Goal: Transaction & Acquisition: Purchase product/service

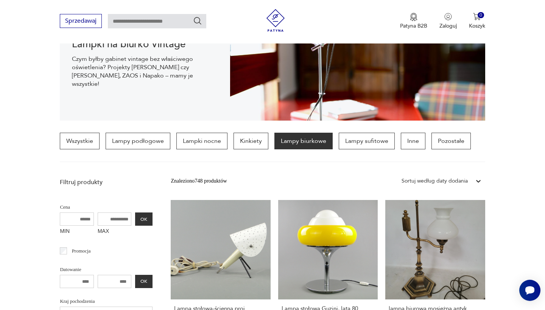
scroll to position [152, 0]
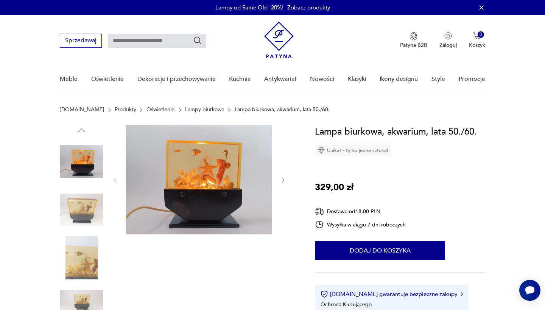
click at [283, 179] on icon "button" at bounding box center [283, 180] width 2 height 5
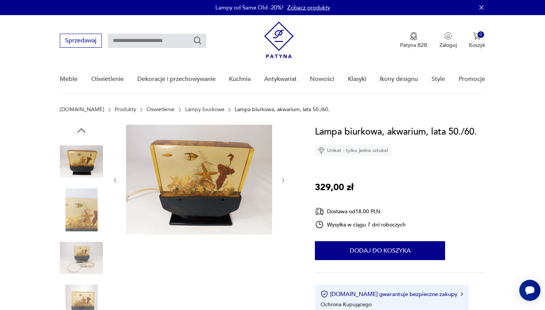
click at [283, 179] on icon "button" at bounding box center [283, 180] width 2 height 5
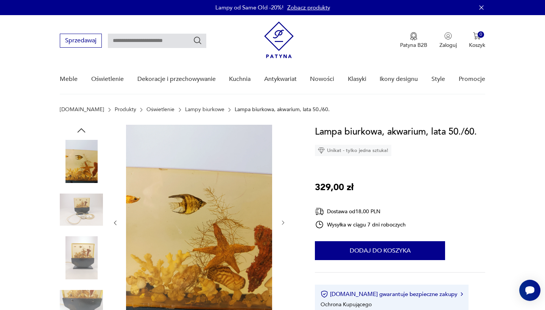
click at [204, 209] on img at bounding box center [199, 222] width 146 height 195
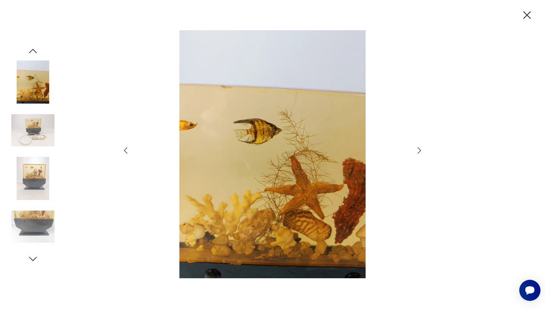
click at [43, 176] on img at bounding box center [32, 178] width 43 height 43
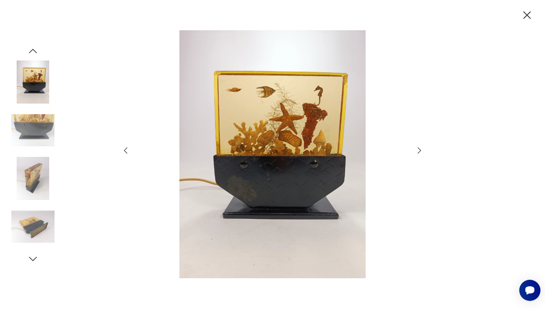
click at [422, 149] on icon "button" at bounding box center [419, 150] width 9 height 9
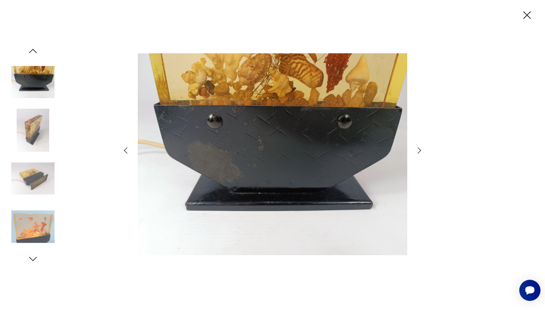
click at [422, 149] on icon "button" at bounding box center [419, 150] width 9 height 9
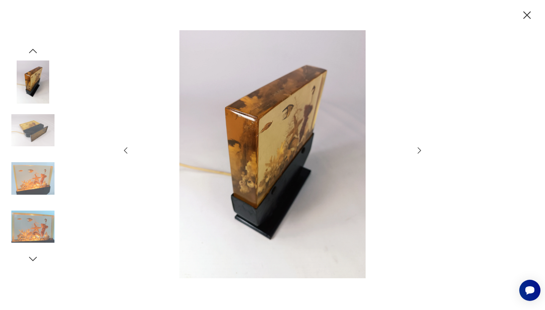
click at [422, 149] on icon "button" at bounding box center [419, 150] width 9 height 9
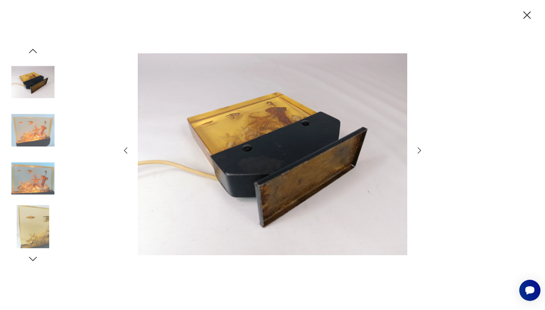
click at [124, 152] on icon "button" at bounding box center [125, 150] width 9 height 9
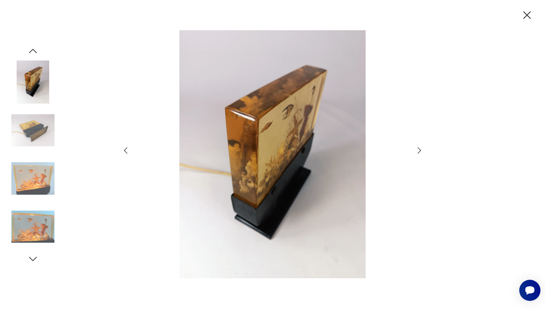
click at [418, 151] on icon "button" at bounding box center [419, 150] width 9 height 9
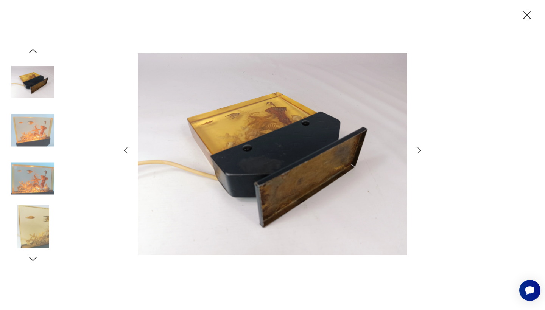
click at [418, 151] on icon "button" at bounding box center [419, 150] width 9 height 9
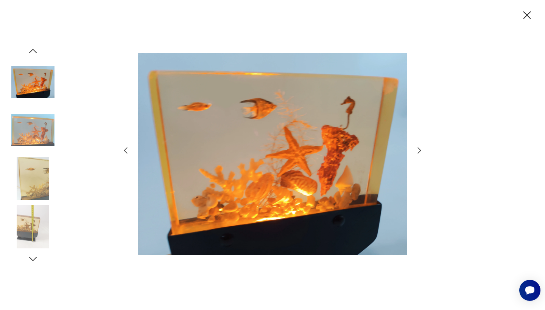
click at [418, 151] on icon "button" at bounding box center [419, 150] width 9 height 9
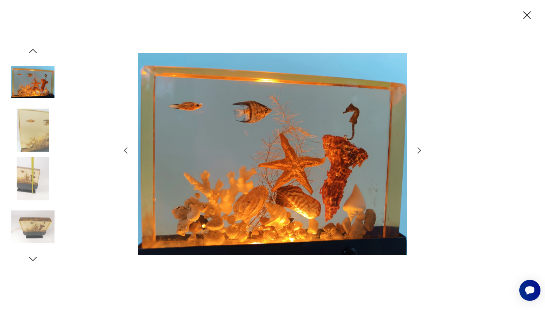
click at [418, 151] on icon "button" at bounding box center [419, 150] width 9 height 9
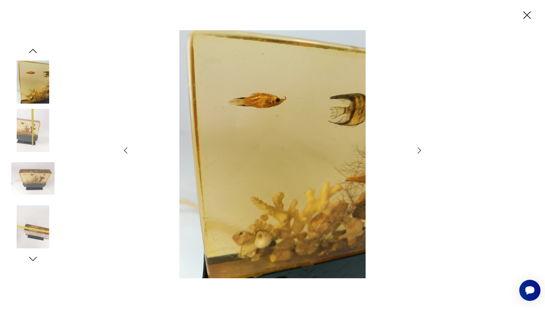
click at [418, 151] on icon "button" at bounding box center [419, 150] width 9 height 9
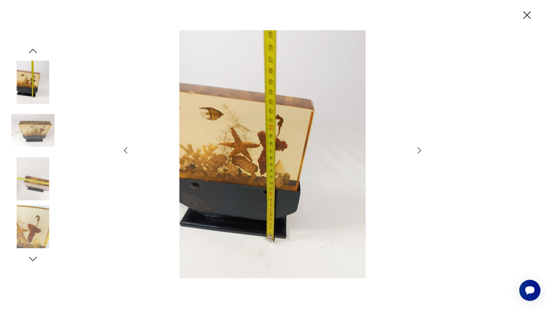
click at [418, 151] on icon "button" at bounding box center [419, 150] width 9 height 9
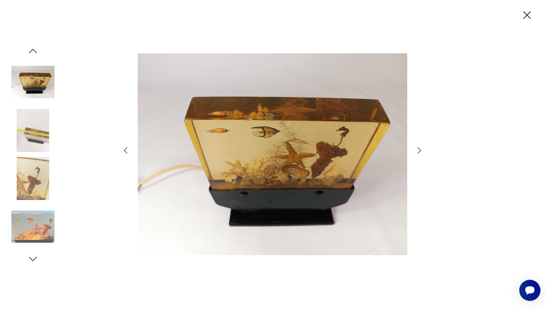
click at [418, 151] on icon "button" at bounding box center [419, 150] width 9 height 9
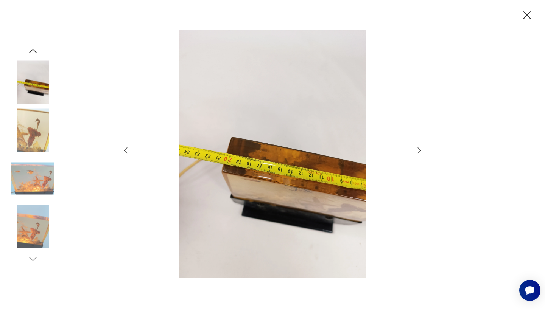
click at [527, 17] on icon "button" at bounding box center [526, 15] width 13 height 13
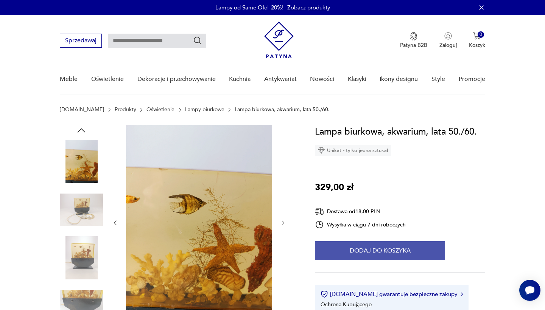
click at [428, 254] on button "Dodaj do koszyka" at bounding box center [380, 250] width 130 height 19
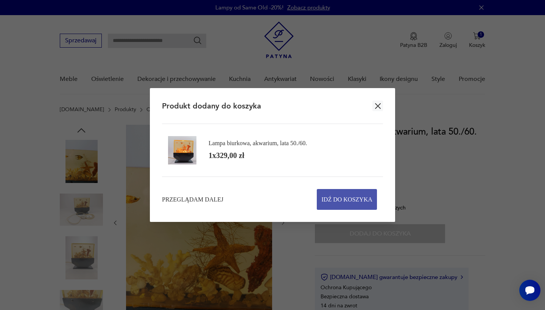
click at [346, 191] on span "Idź do koszyka" at bounding box center [347, 200] width 51 height 20
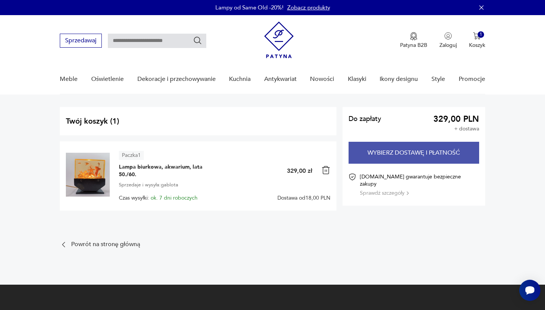
click at [414, 151] on button "Wybierz dostawę i płatność" at bounding box center [414, 153] width 130 height 22
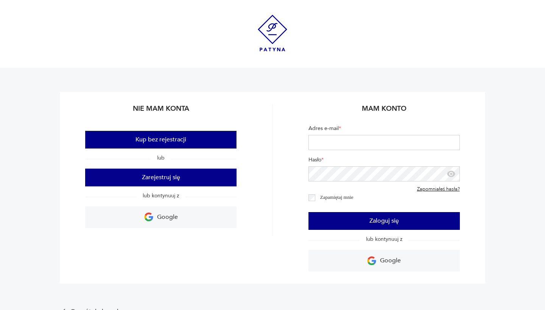
click at [196, 141] on button "Kup bez rejestracji" at bounding box center [160, 140] width 151 height 18
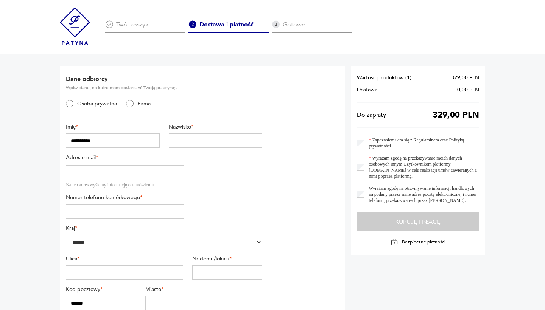
type input "**********"
type input "*********"
click at [105, 272] on input "*" at bounding box center [124, 273] width 117 height 14
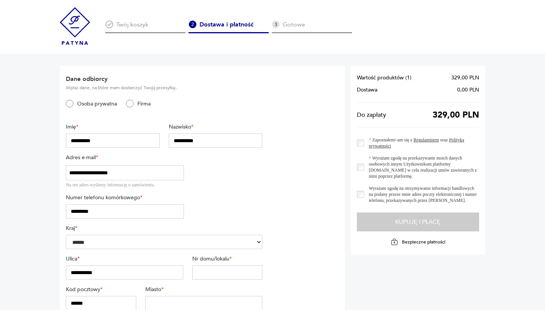
type input "**********"
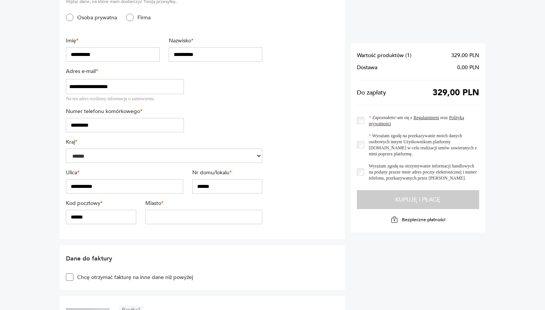
scroll to position [87, 0]
type input "******"
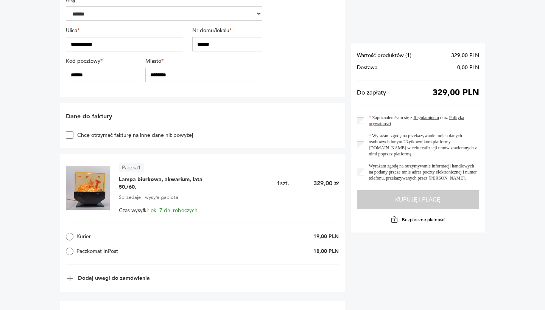
scroll to position [230, 0]
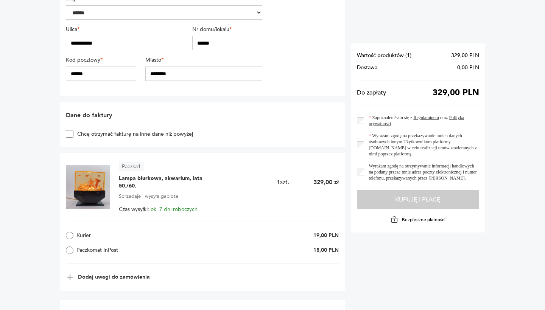
type input "********"
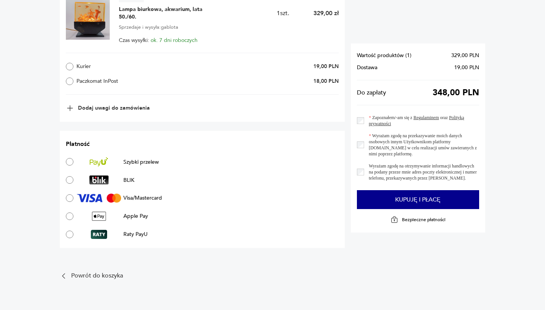
scroll to position [398, 0]
click at [89, 79] on label "Paczkomat InPost" at bounding box center [124, 82] width 116 height 8
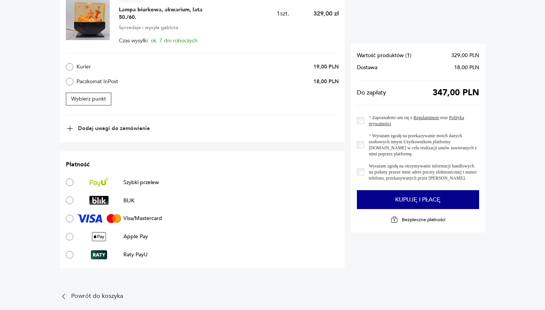
click at [360, 115] on div "Zapoznałem/-am się z Regulaminem oraz Polityką prywatności" at bounding box center [418, 121] width 122 height 12
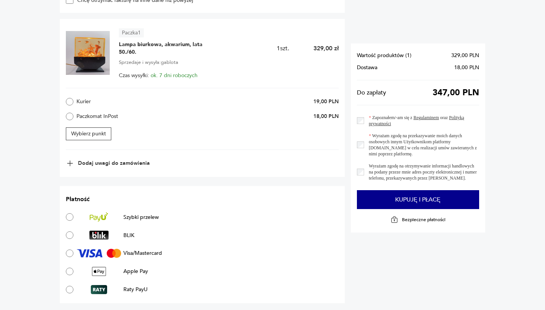
scroll to position [363, 0]
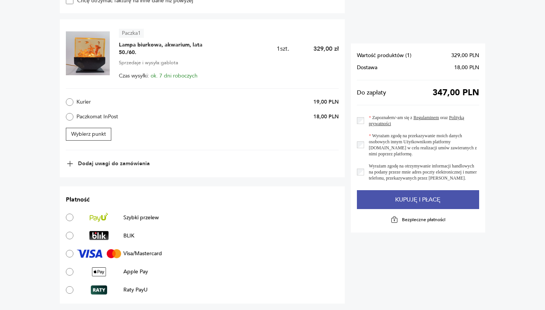
click at [414, 205] on button "Kupuję i płacę" at bounding box center [418, 199] width 122 height 19
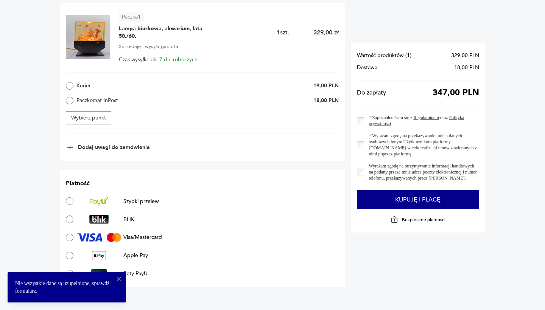
scroll to position [386, 0]
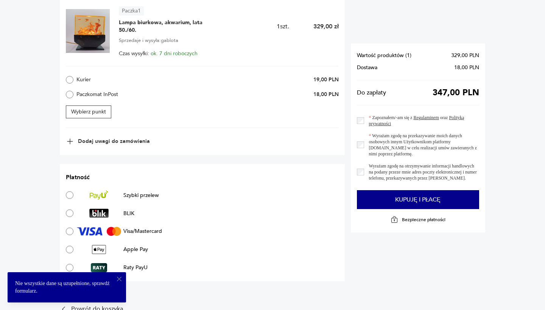
click at [119, 280] on icon "button" at bounding box center [119, 279] width 8 height 8
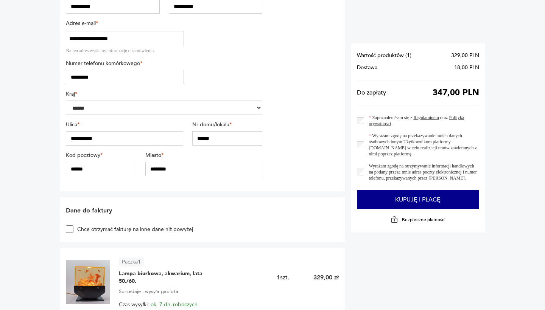
scroll to position [64, 0]
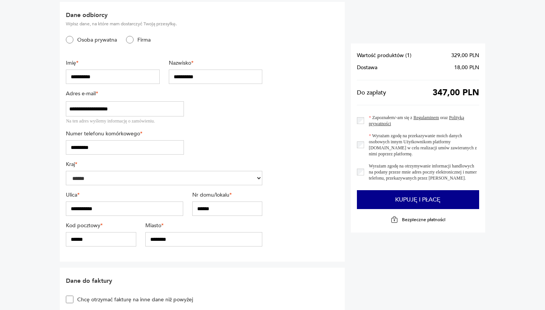
click at [187, 238] on input "********" at bounding box center [203, 239] width 117 height 14
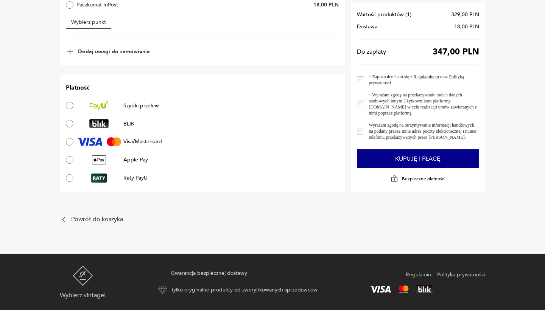
scroll to position [475, 0]
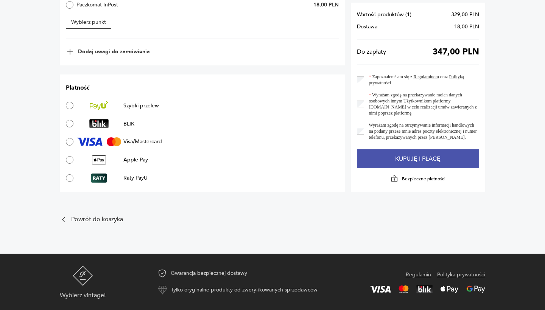
click at [400, 156] on button "Kupuję i płacę" at bounding box center [418, 158] width 122 height 19
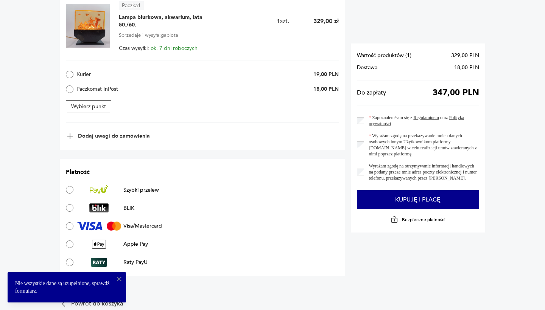
scroll to position [389, 0]
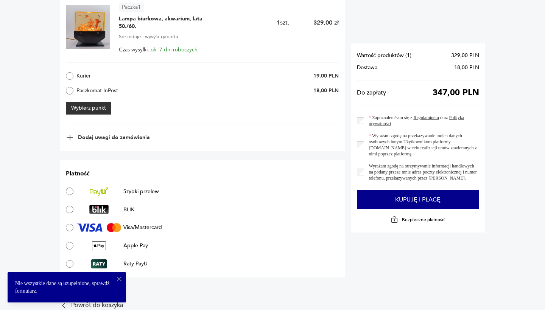
click at [85, 104] on button "Wybierz punkt" at bounding box center [88, 108] width 45 height 13
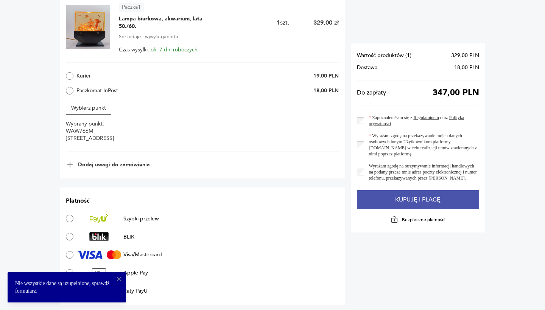
click at [415, 201] on button "Kupuję i płacę" at bounding box center [418, 199] width 122 height 19
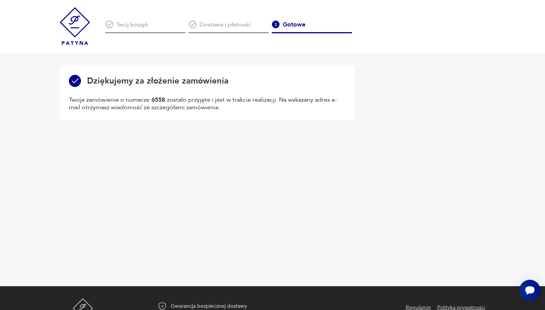
click at [65, 21] on img at bounding box center [75, 26] width 30 height 38
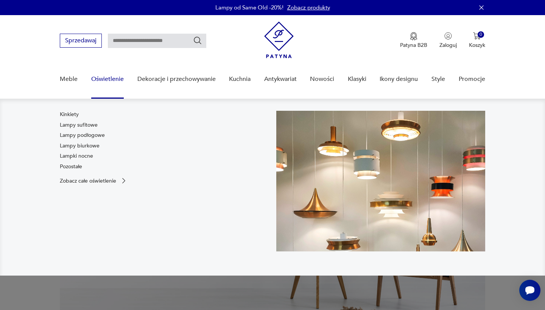
click at [110, 82] on link "Oświetlenie" at bounding box center [107, 79] width 33 height 29
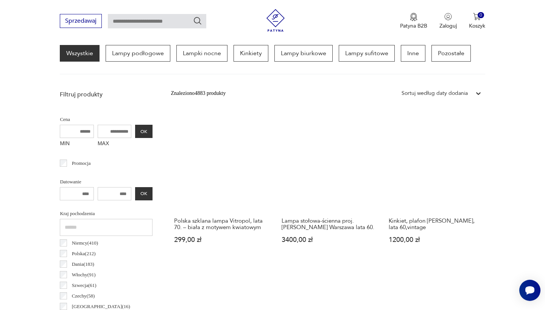
scroll to position [131, 0]
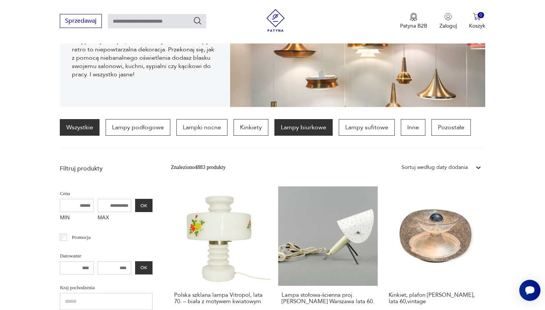
click at [303, 125] on p "Lampy biurkowe" at bounding box center [303, 127] width 58 height 17
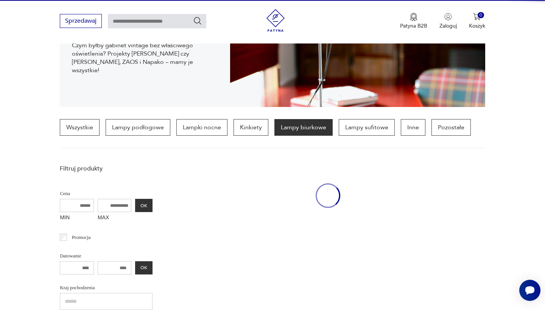
scroll to position [179, 0]
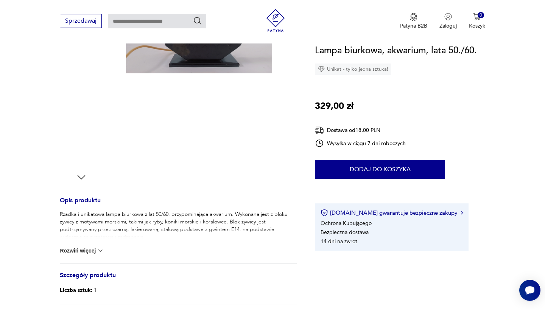
scroll to position [162, 0]
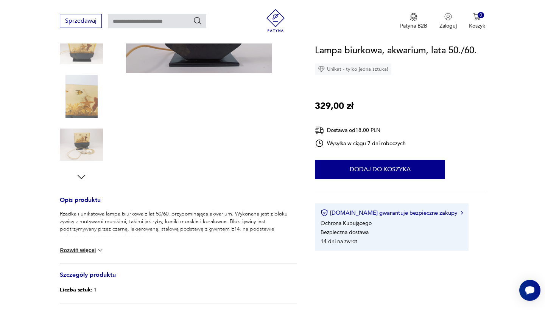
click at [88, 251] on button "Rozwiń więcej" at bounding box center [82, 251] width 44 height 8
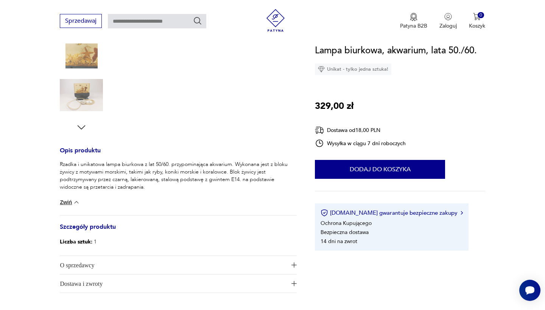
scroll to position [213, 0]
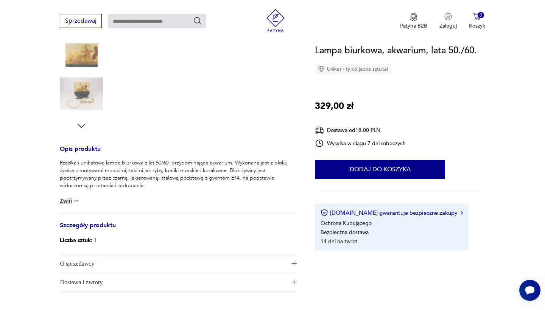
click at [293, 264] on img "button" at bounding box center [293, 263] width 5 height 5
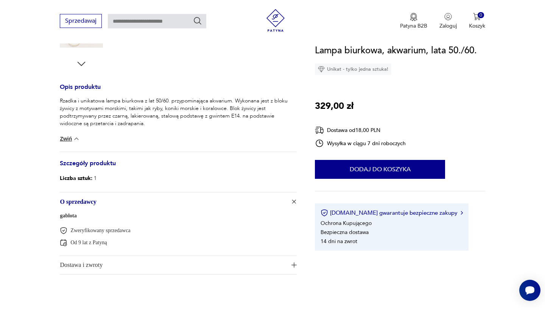
scroll to position [289, 0]
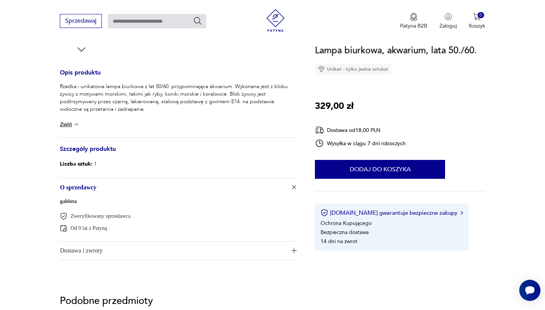
click at [293, 249] on img "button" at bounding box center [293, 250] width 5 height 5
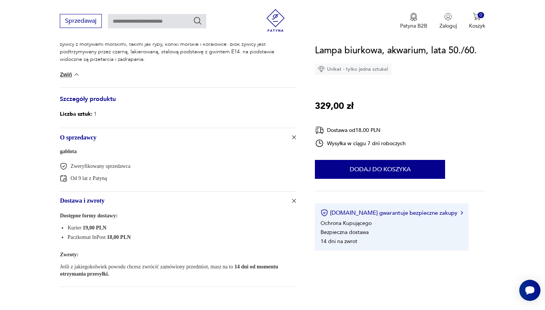
scroll to position [338, 0]
click at [72, 153] on link "gablota" at bounding box center [68, 153] width 17 height 6
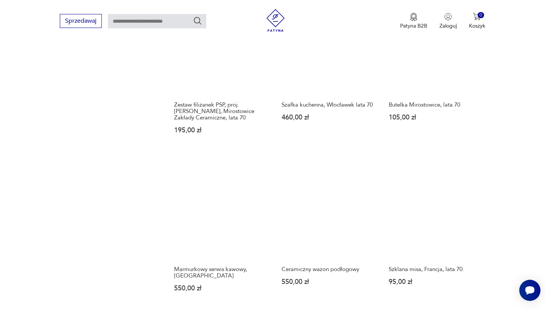
scroll to position [609, 0]
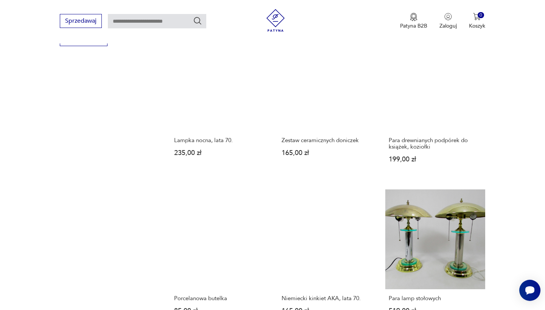
scroll to position [576, 0]
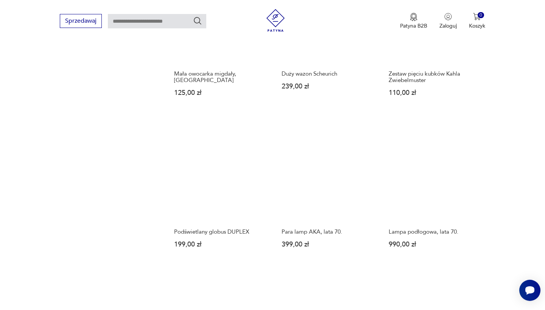
scroll to position [651, 0]
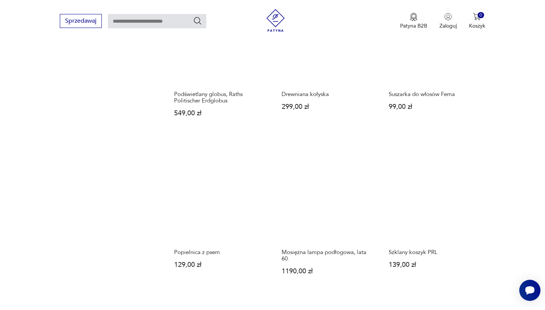
scroll to position [627, 0]
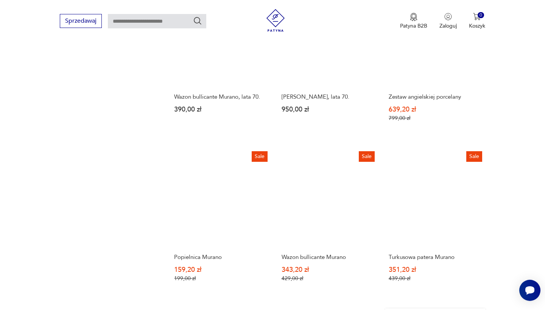
scroll to position [618, 0]
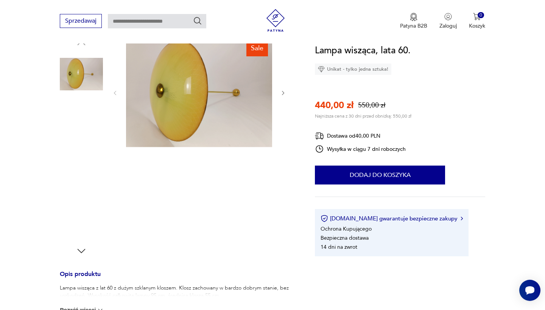
click at [97, 224] on img at bounding box center [81, 219] width 43 height 43
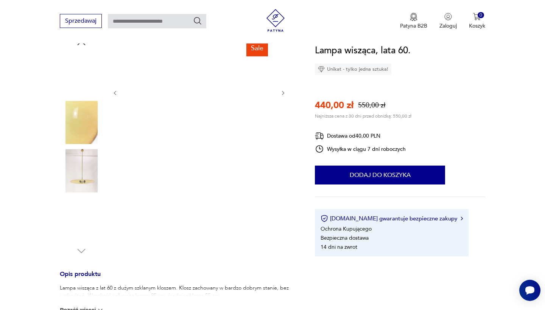
click at [85, 216] on img at bounding box center [81, 219] width 43 height 43
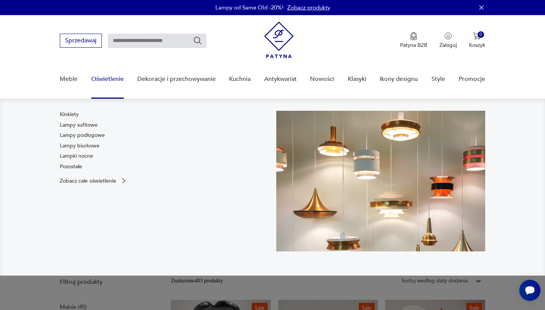
click at [115, 78] on link "Oświetlenie" at bounding box center [107, 79] width 33 height 29
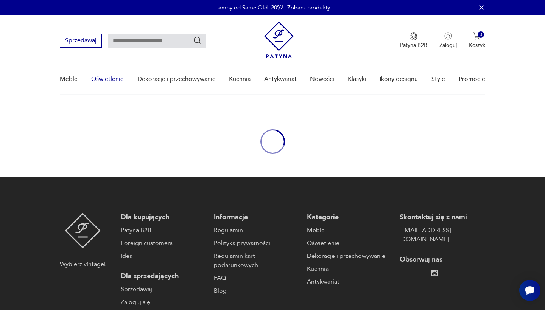
scroll to position [53, 0]
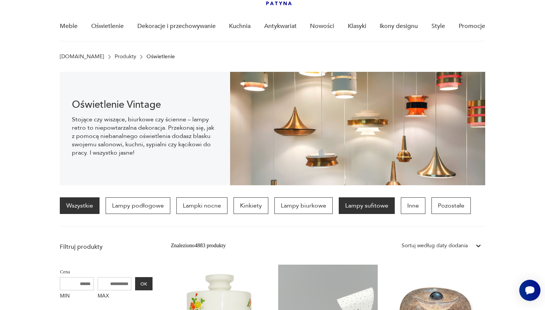
click at [364, 205] on p "Lampy sufitowe" at bounding box center [367, 206] width 56 height 17
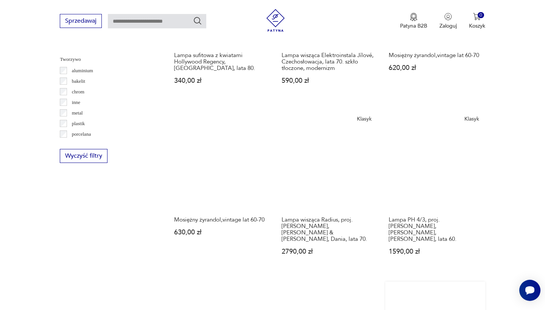
scroll to position [705, 0]
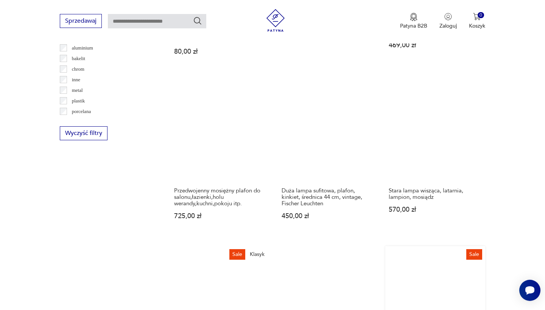
scroll to position [725, 0]
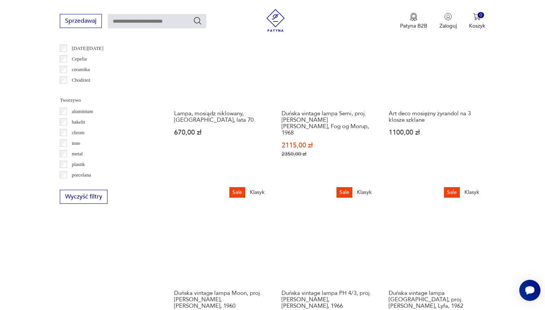
scroll to position [668, 0]
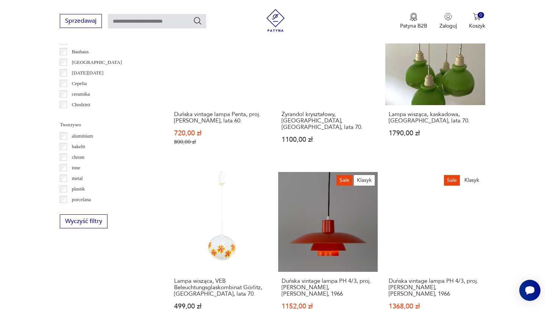
scroll to position [635, 0]
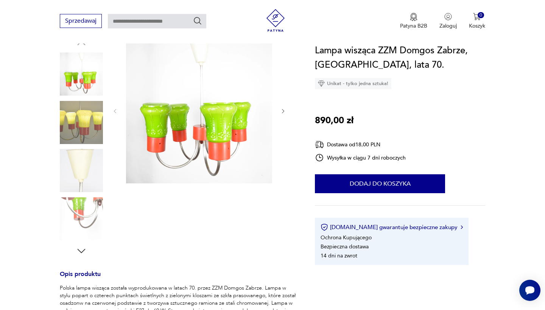
click at [283, 112] on icon "button" at bounding box center [283, 111] width 6 height 6
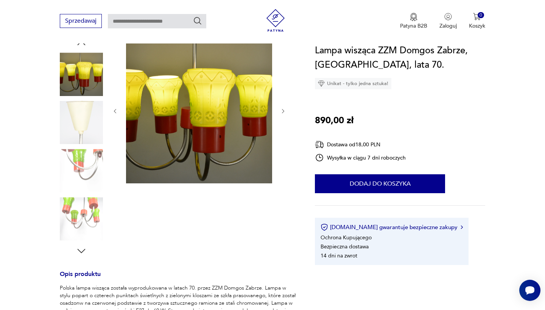
click at [283, 112] on icon "button" at bounding box center [283, 111] width 6 height 6
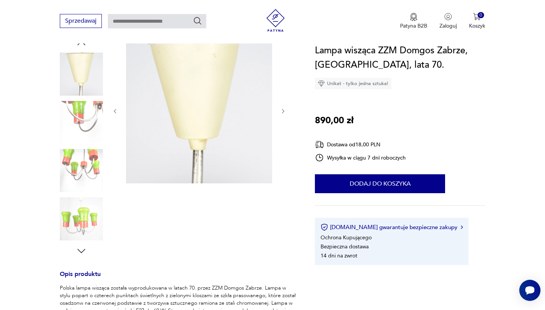
click at [283, 112] on icon "button" at bounding box center [283, 111] width 6 height 6
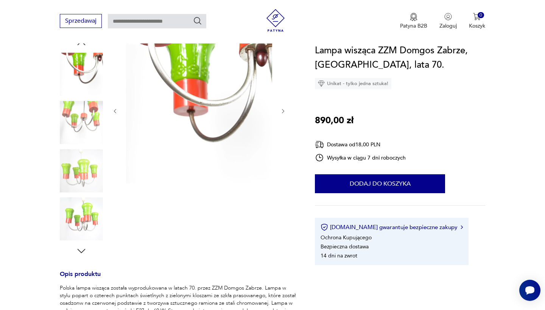
click at [283, 112] on icon "button" at bounding box center [283, 111] width 6 height 6
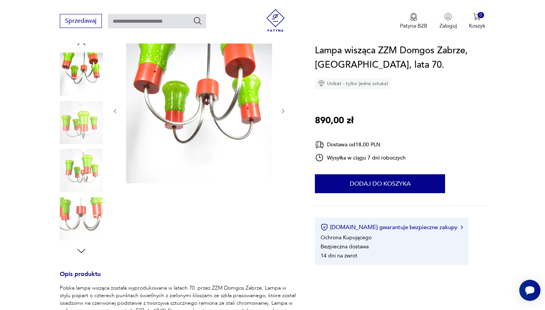
click at [283, 112] on icon "button" at bounding box center [283, 111] width 6 height 6
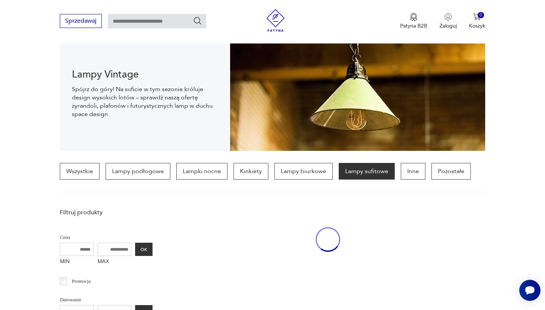
scroll to position [635, 0]
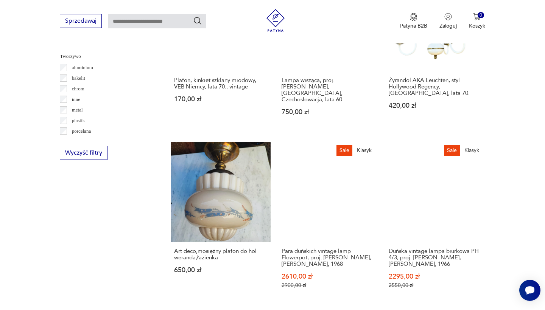
scroll to position [705, 0]
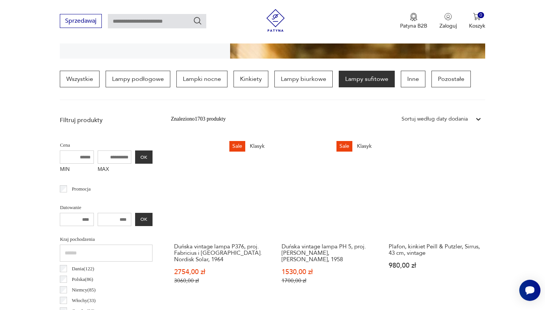
scroll to position [179, 0]
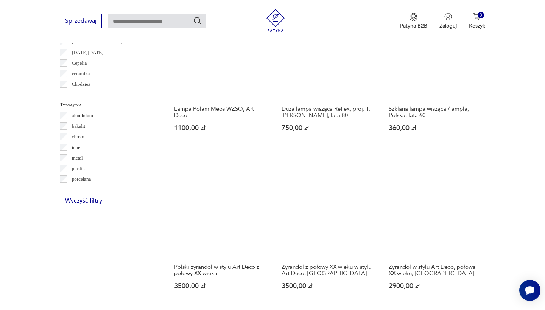
scroll to position [657, 0]
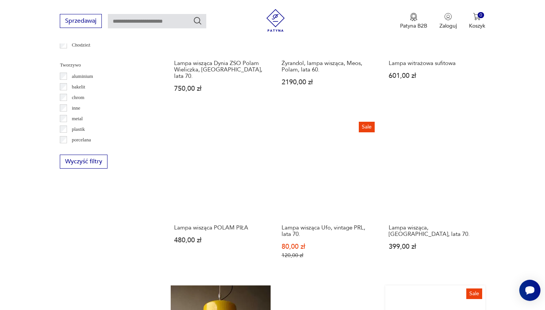
scroll to position [697, 0]
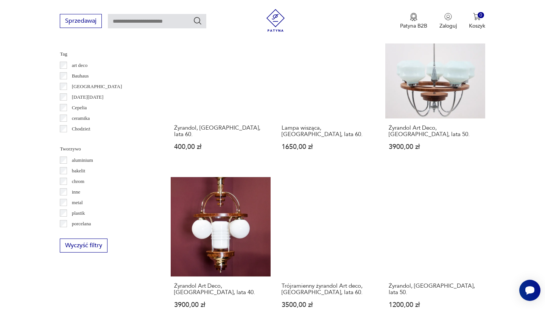
scroll to position [610, 0]
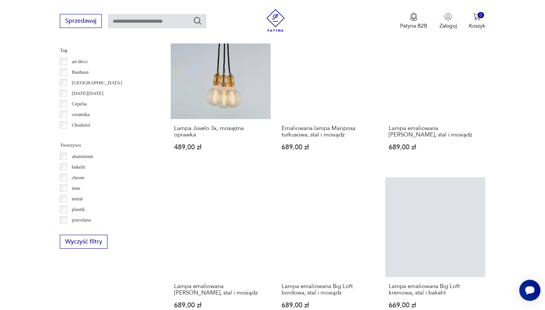
scroll to position [613, 0]
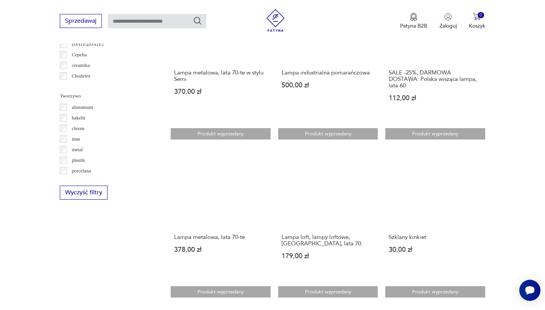
scroll to position [681, 0]
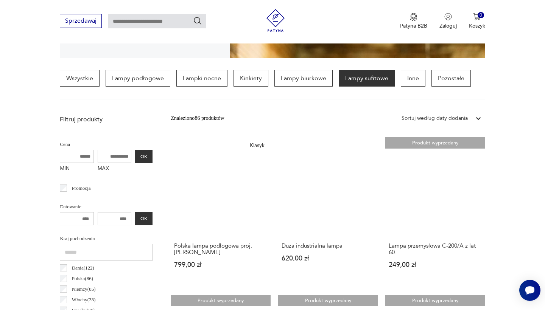
scroll to position [179, 0]
